Goal: Transaction & Acquisition: Purchase product/service

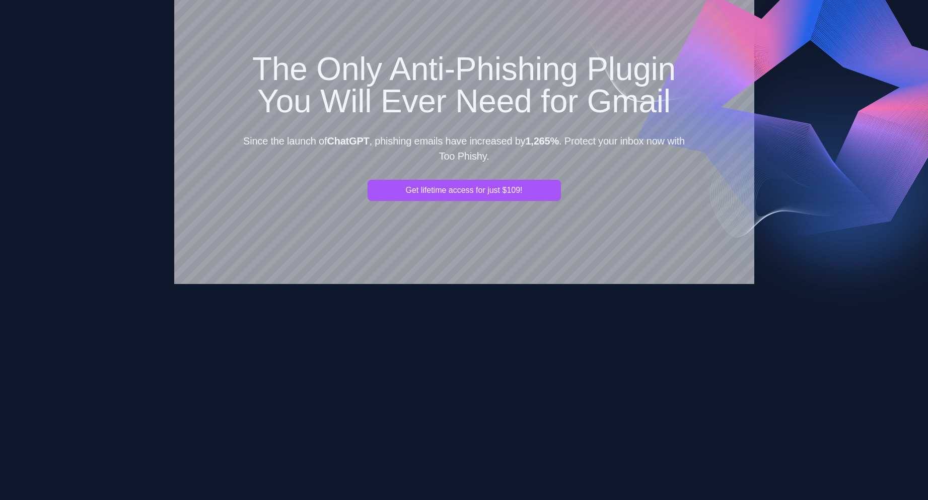
scroll to position [50, 0]
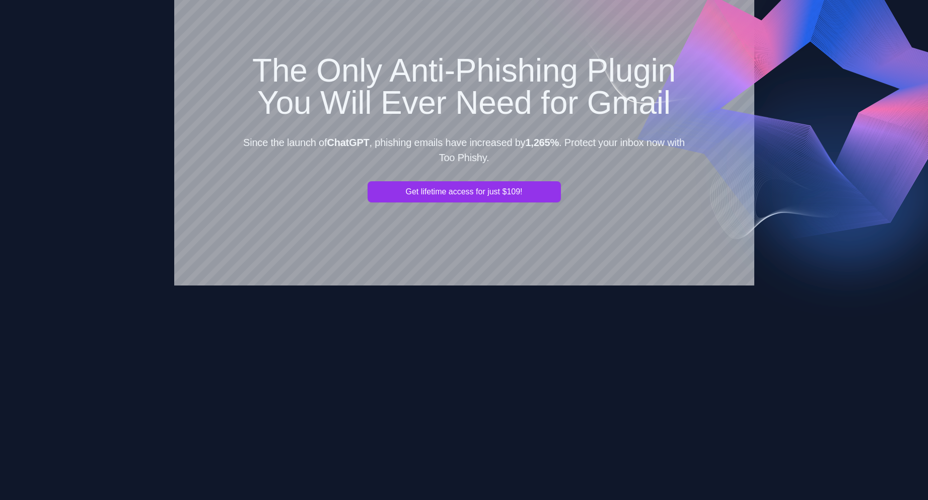
click at [455, 193] on button "Get lifetime access for just $109!" at bounding box center [464, 191] width 193 height 21
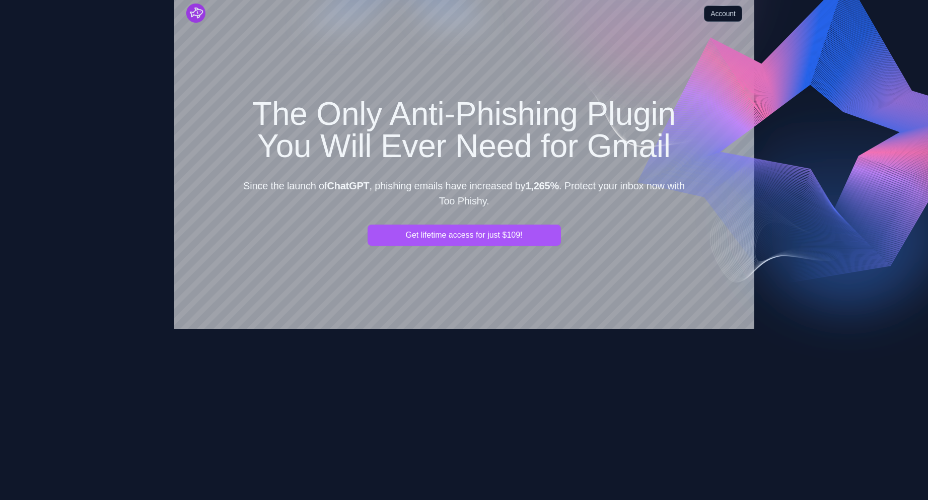
scroll to position [0, 0]
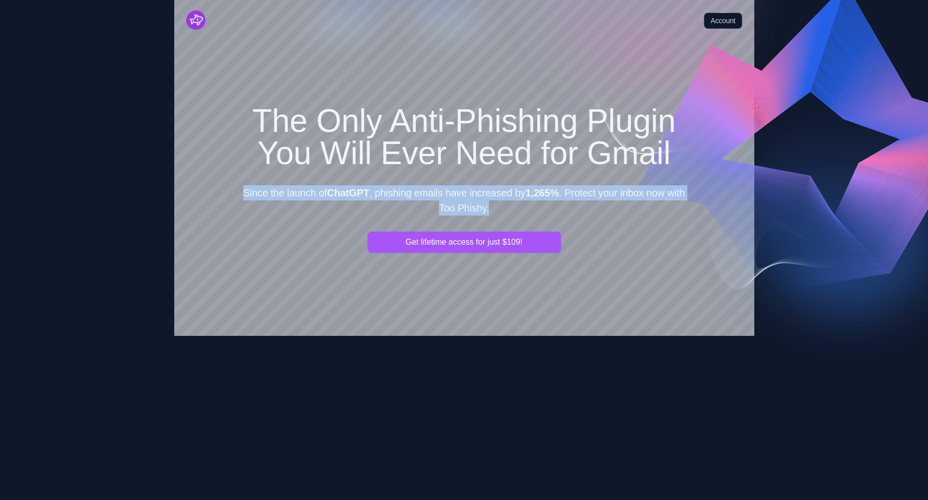
drag, startPoint x: 505, startPoint y: 207, endPoint x: 239, endPoint y: 181, distance: 267.2
click at [239, 181] on div "The Only Anti-Phishing Plugin You Will Ever Need for Gmail Since the launch of …" at bounding box center [464, 482] width 451 height 754
click at [195, 22] on img "Cruip" at bounding box center [195, 20] width 19 height 19
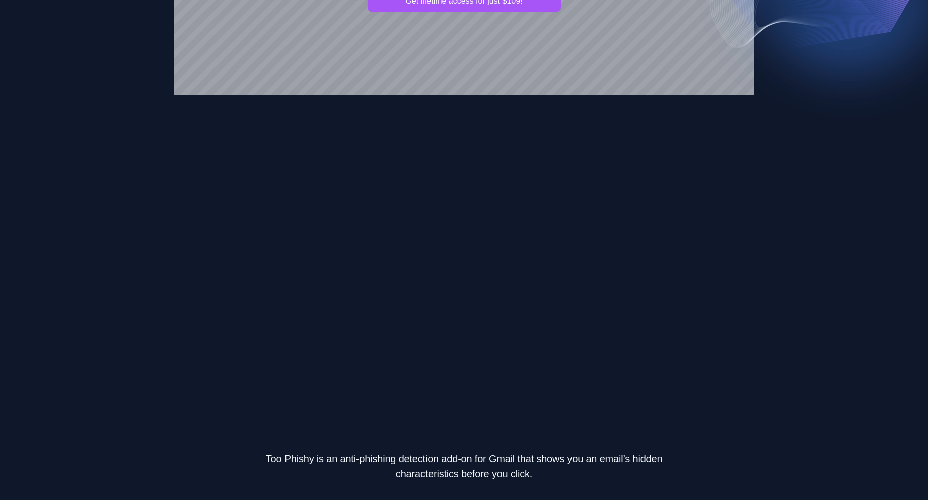
scroll to position [236, 0]
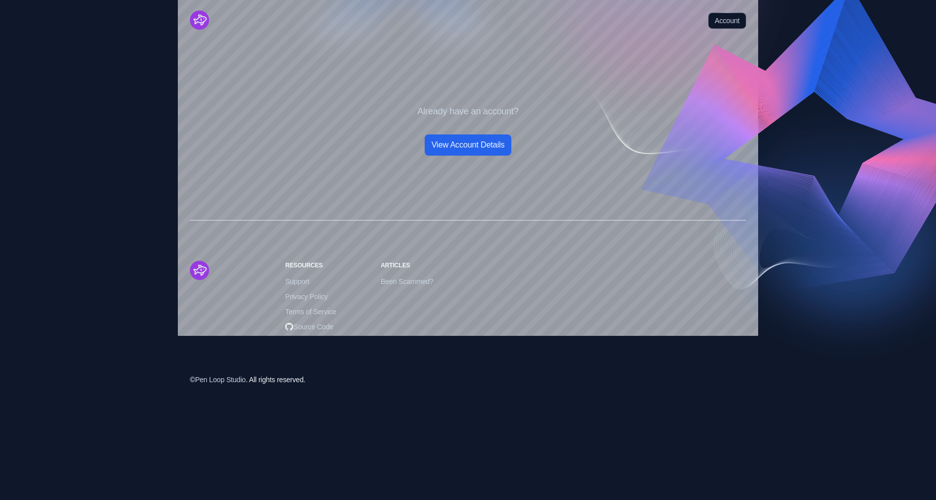
click at [443, 146] on link "View Account Details" at bounding box center [468, 144] width 86 height 21
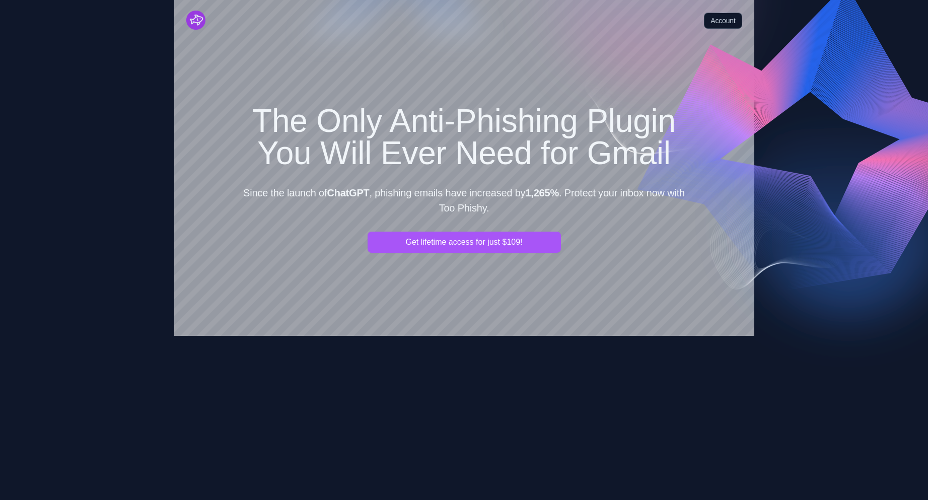
click at [417, 296] on div "Get lifetime access for just $109!" at bounding box center [464, 275] width 451 height 86
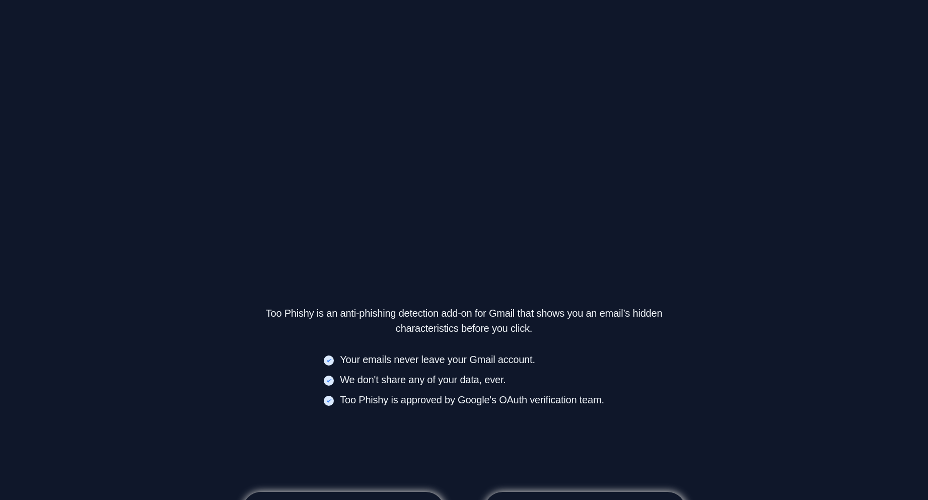
scroll to position [185, 0]
